Goal: Navigation & Orientation: Find specific page/section

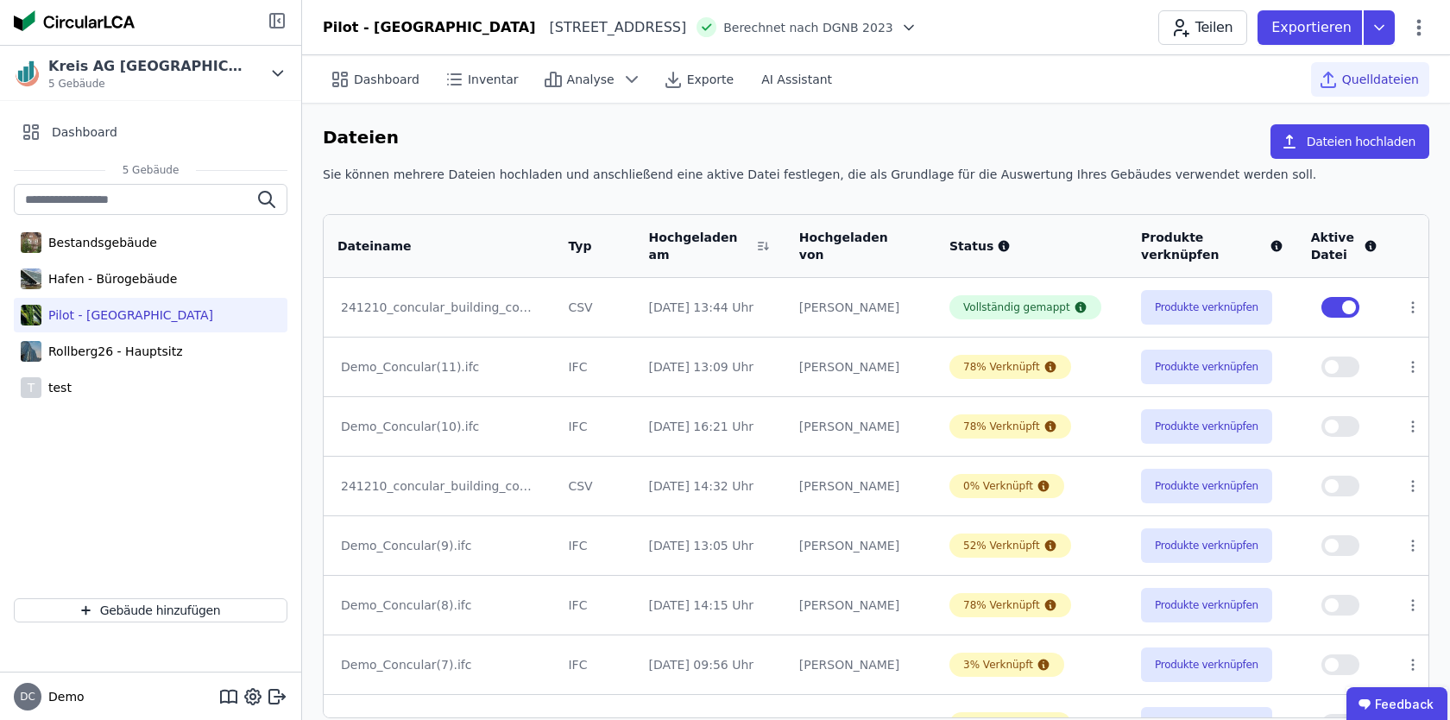
click at [275, 26] on icon at bounding box center [277, 20] width 21 height 21
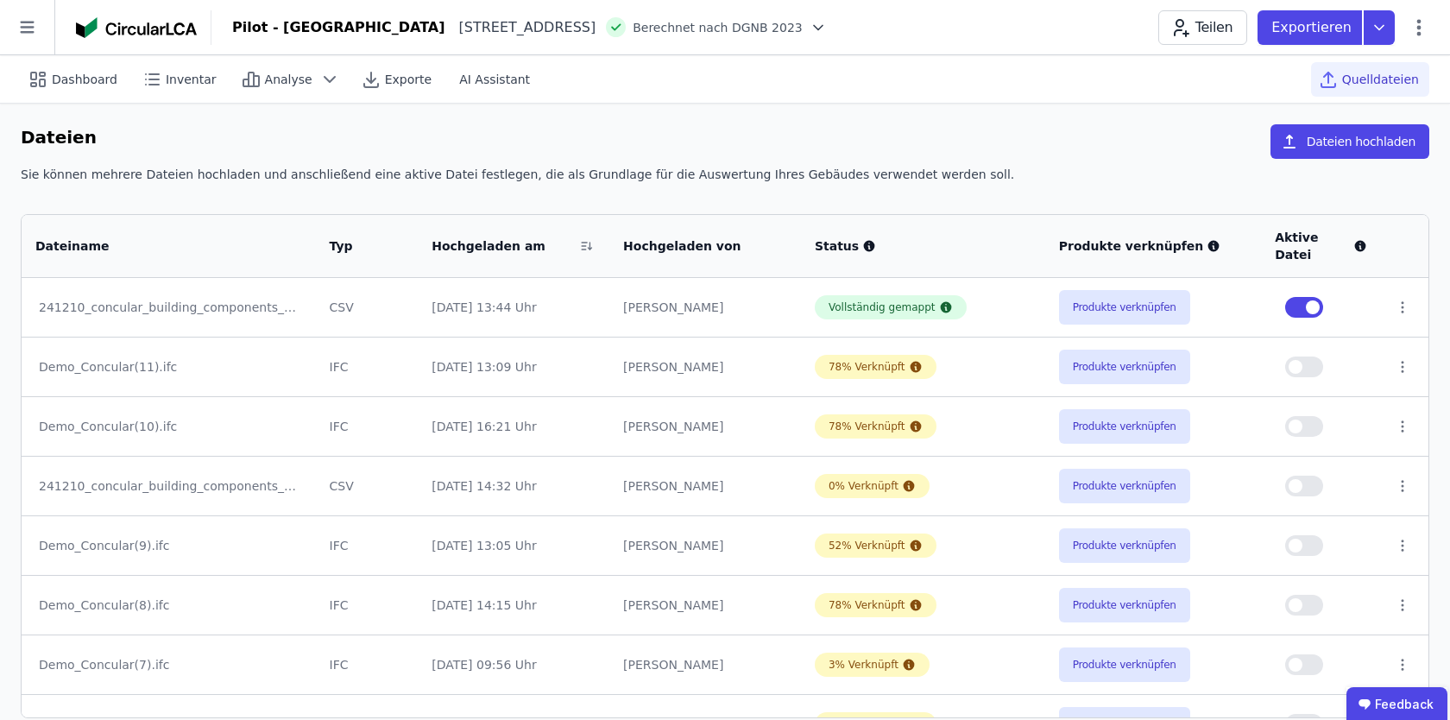
click at [400, 147] on div "Dateien Dateien hochladen" at bounding box center [725, 144] width 1408 height 41
click at [860, 171] on div "Sie können mehrere Dateien hochladen und anschließend eine aktive Datei festleg…" at bounding box center [725, 181] width 1408 height 31
click at [34, 34] on icon at bounding box center [27, 27] width 54 height 54
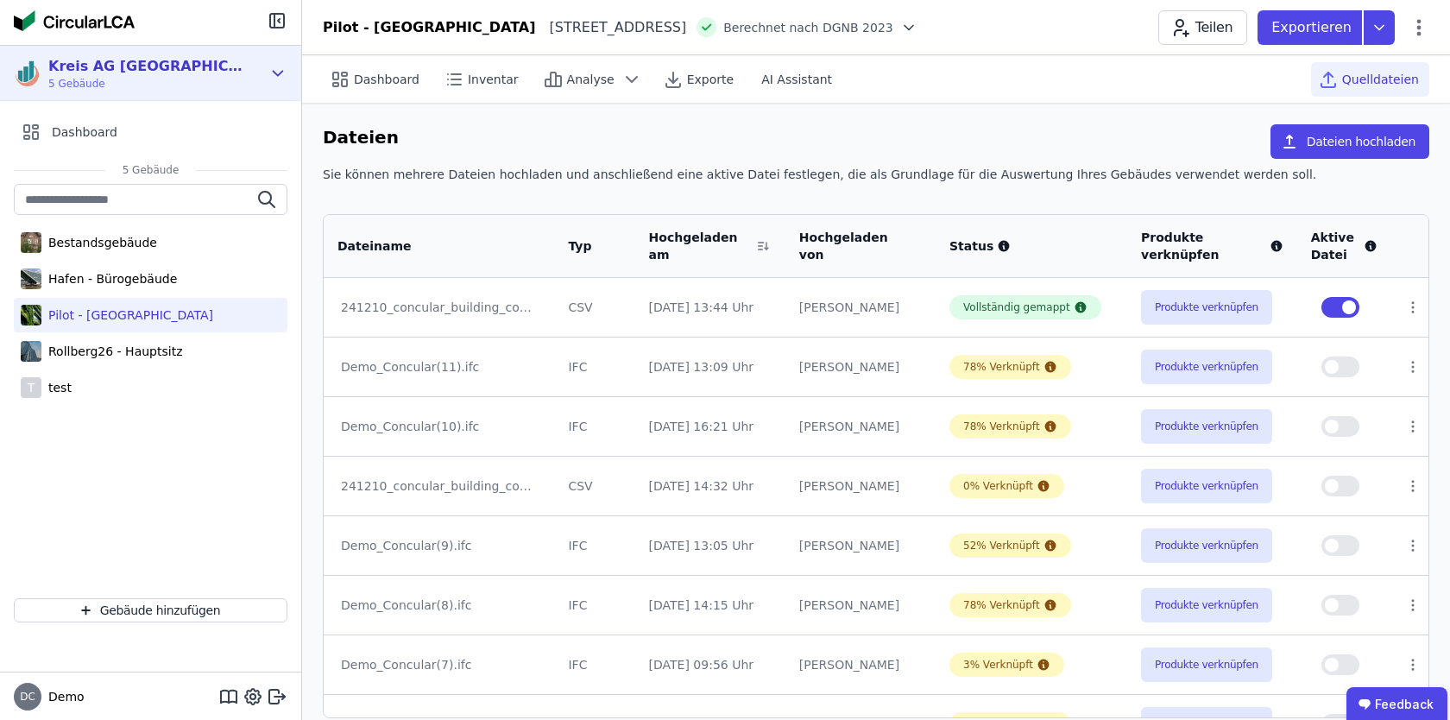
click at [165, 72] on div "Kreis AG [GEOGRAPHIC_DATA]" at bounding box center [147, 66] width 198 height 21
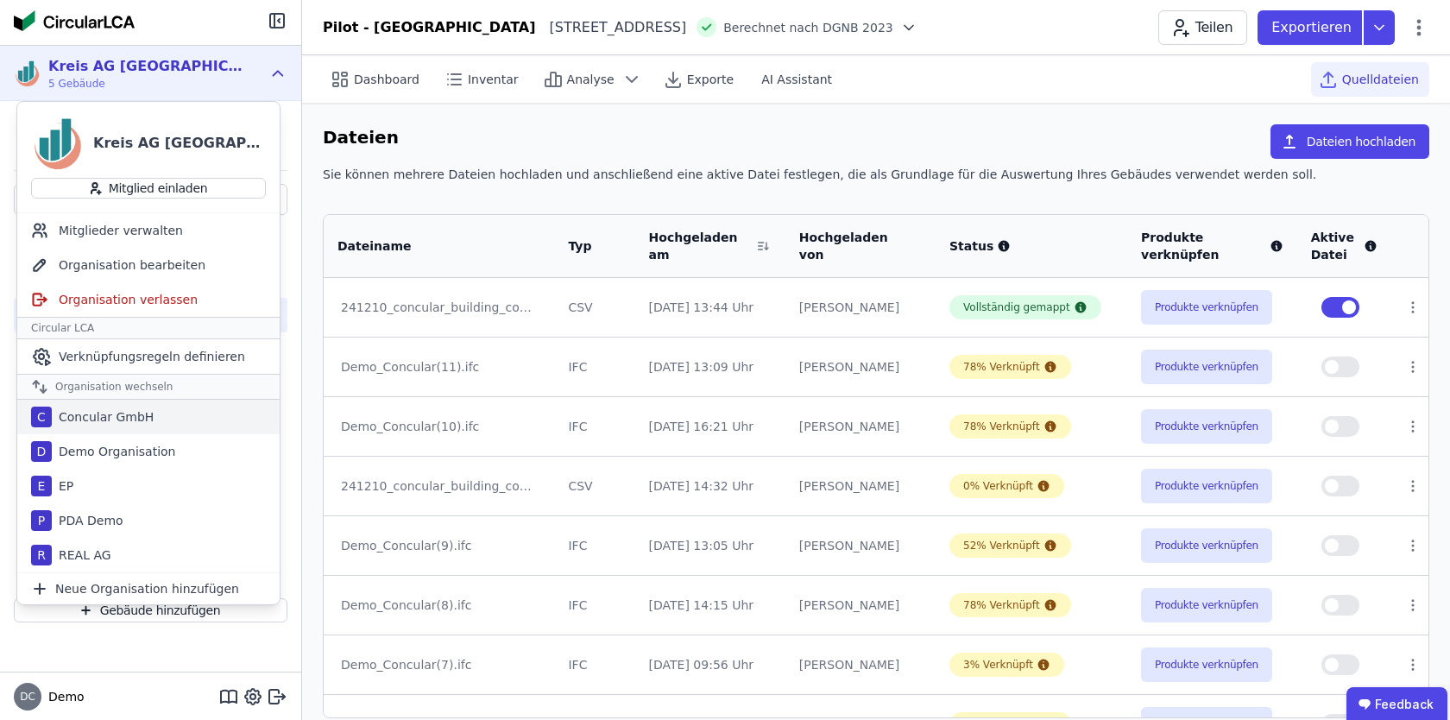
click at [195, 417] on div "C Concular GmbH" at bounding box center [148, 417] width 262 height 35
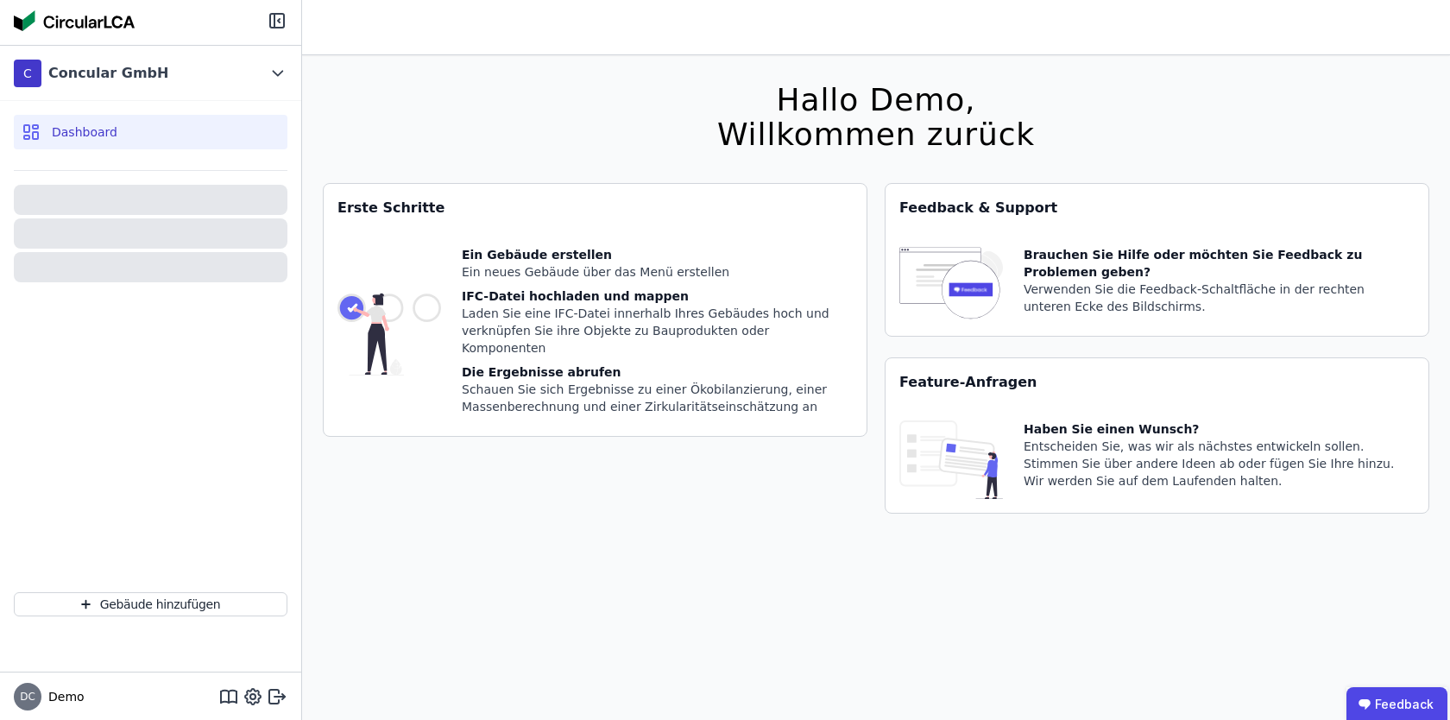
click at [180, 674] on div "DC Demo" at bounding box center [150, 696] width 301 height 48
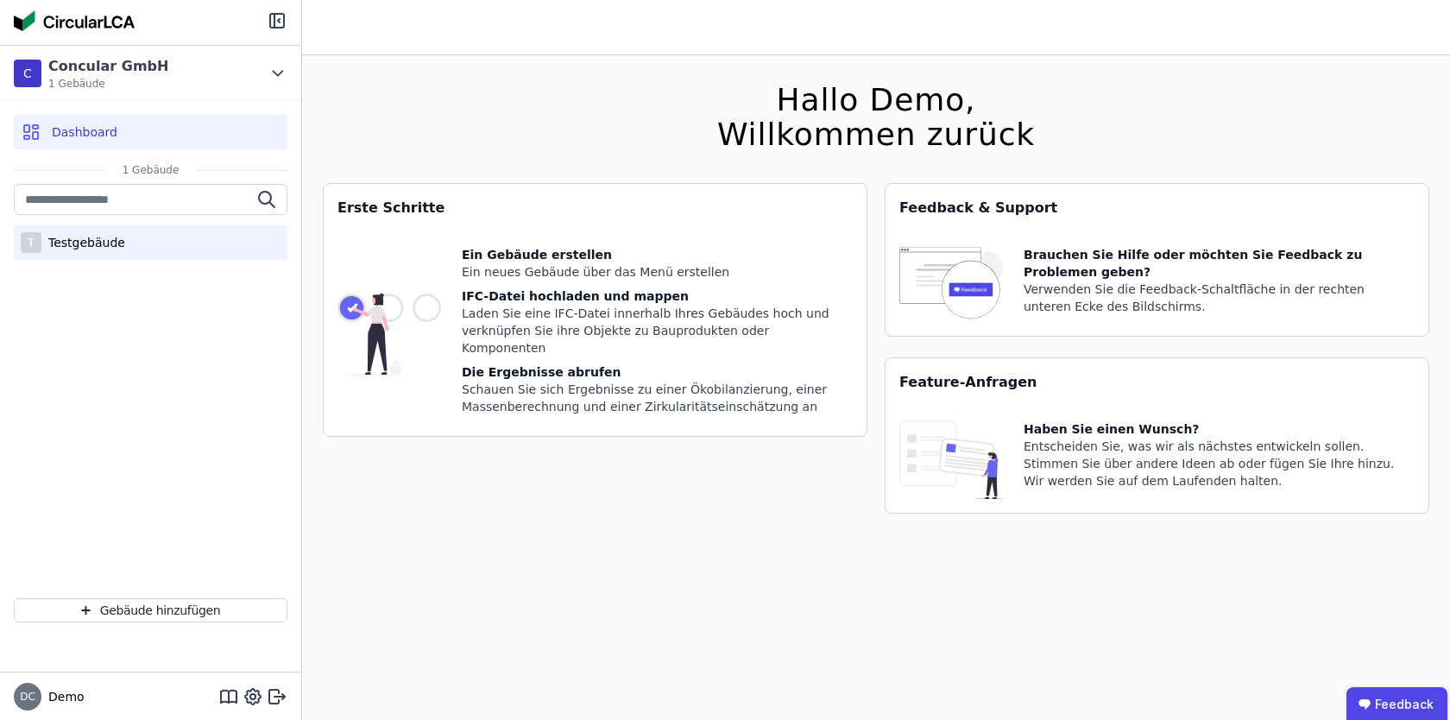
click at [95, 242] on div "Testgebäude" at bounding box center [83, 242] width 84 height 17
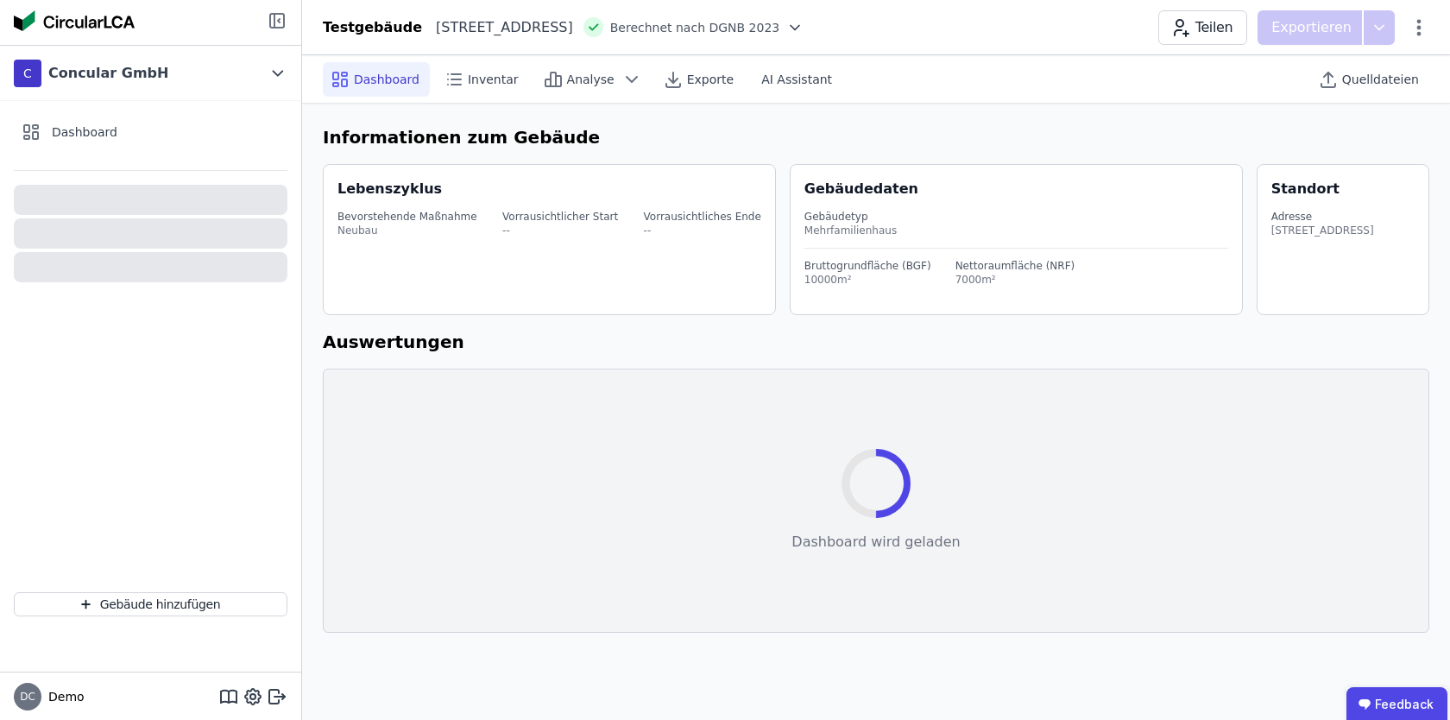
click at [278, 25] on icon at bounding box center [277, 20] width 21 height 21
